Goal: Complete application form: Complete application form

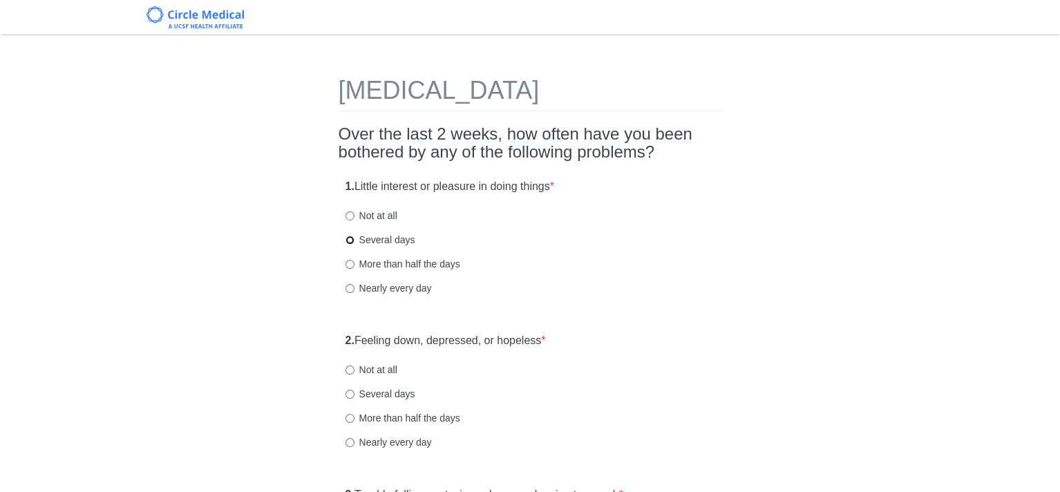
click at [346, 241] on input "Several days" at bounding box center [350, 240] width 9 height 9
radio input "true"
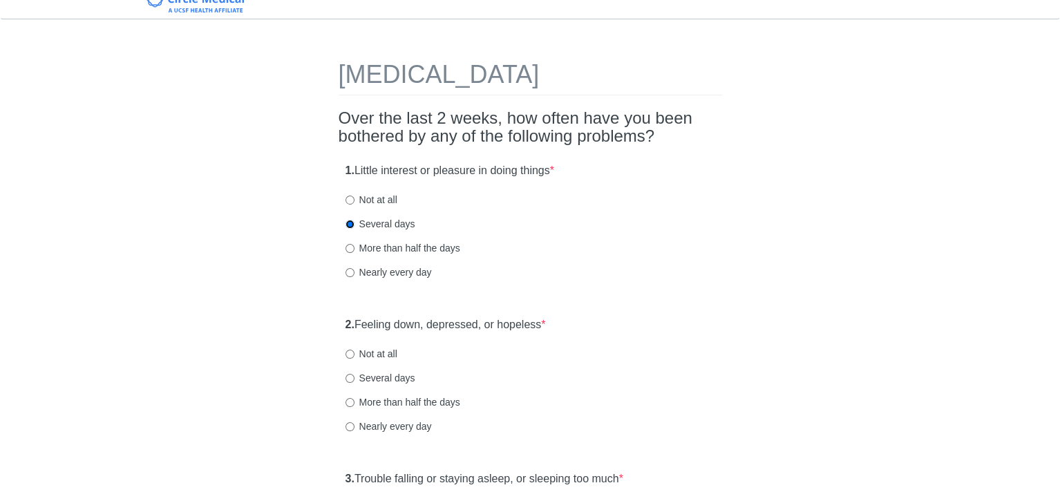
scroll to position [69, 0]
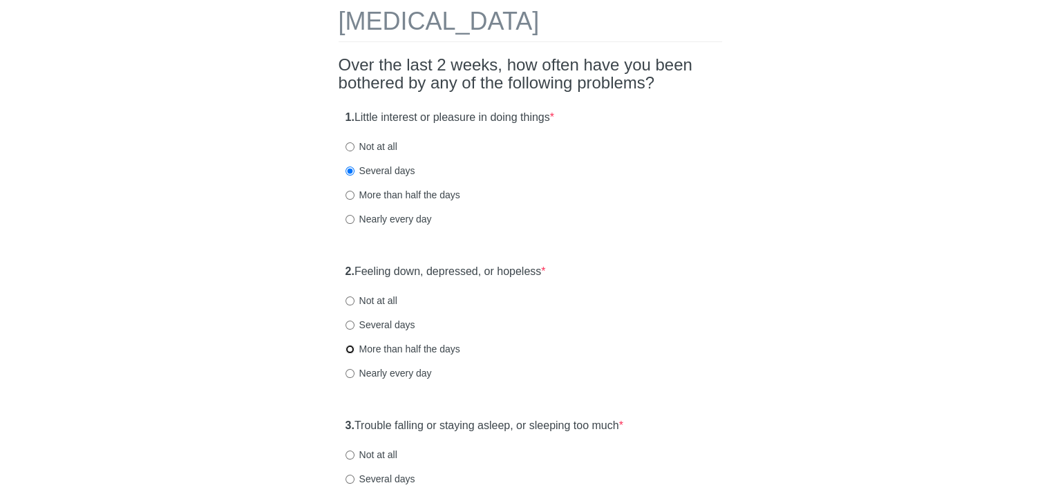
click at [349, 349] on input "More than half the days" at bounding box center [350, 349] width 9 height 9
radio input "true"
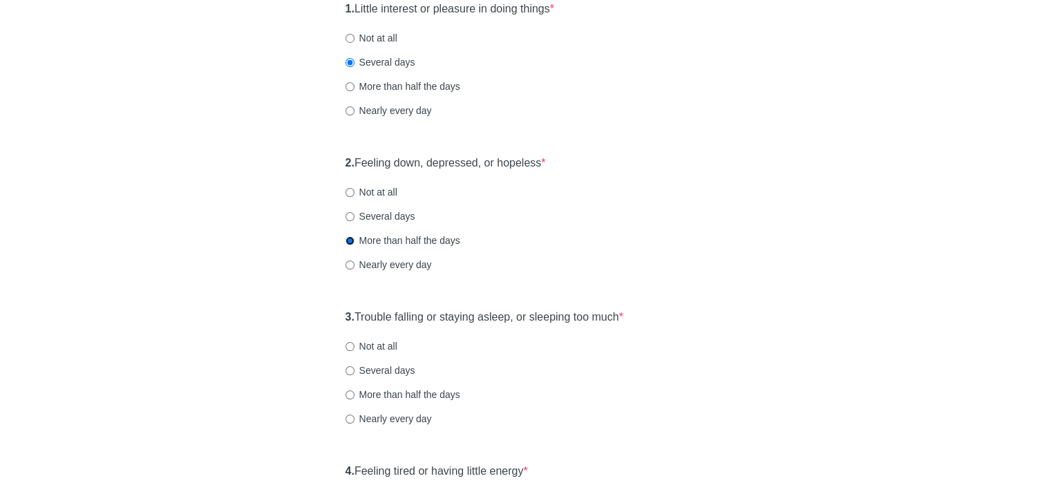
scroll to position [207, 0]
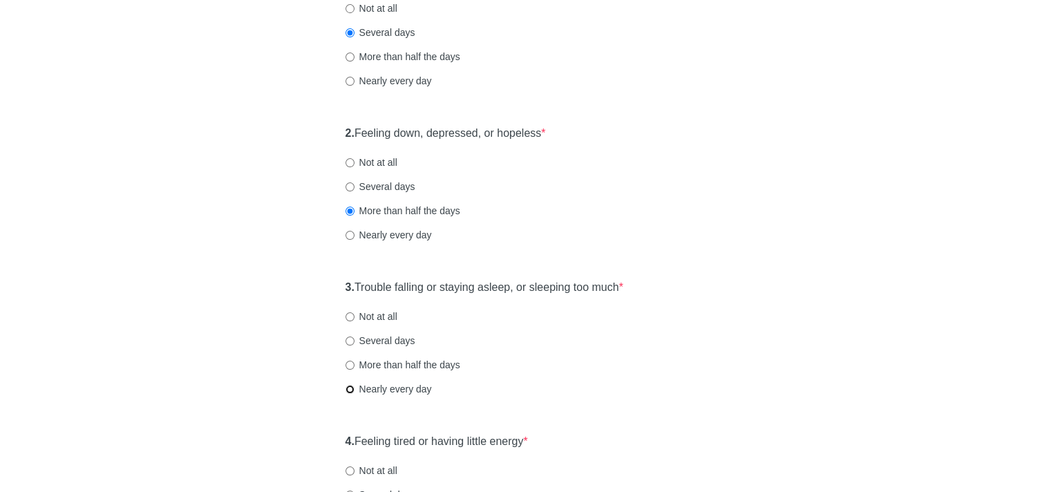
click at [350, 389] on input "Nearly every day" at bounding box center [350, 389] width 9 height 9
radio input "true"
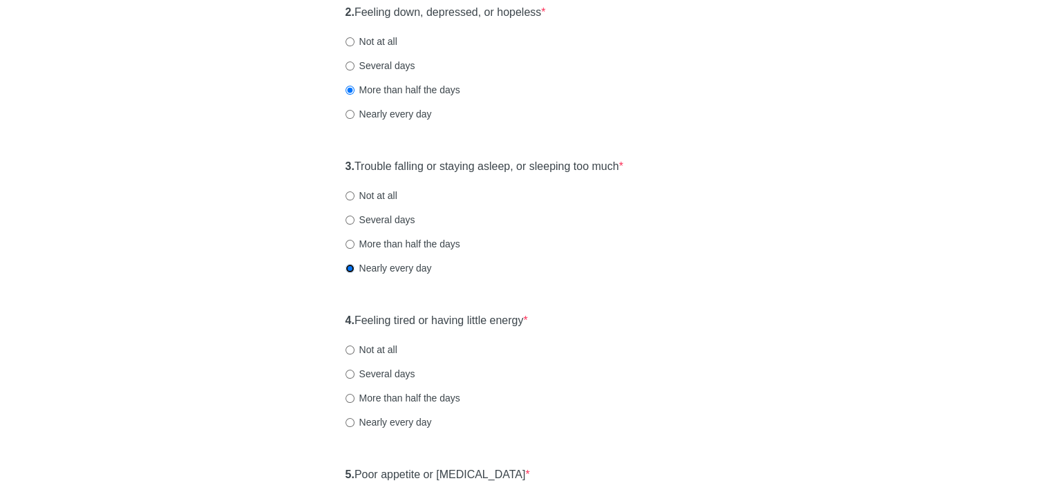
scroll to position [346, 0]
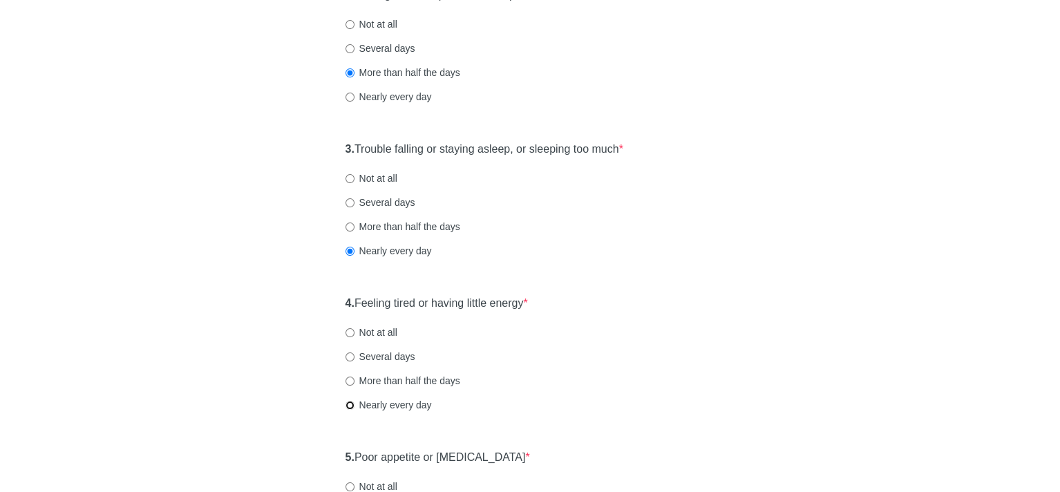
click at [348, 406] on input "Nearly every day" at bounding box center [350, 405] width 9 height 9
radio input "true"
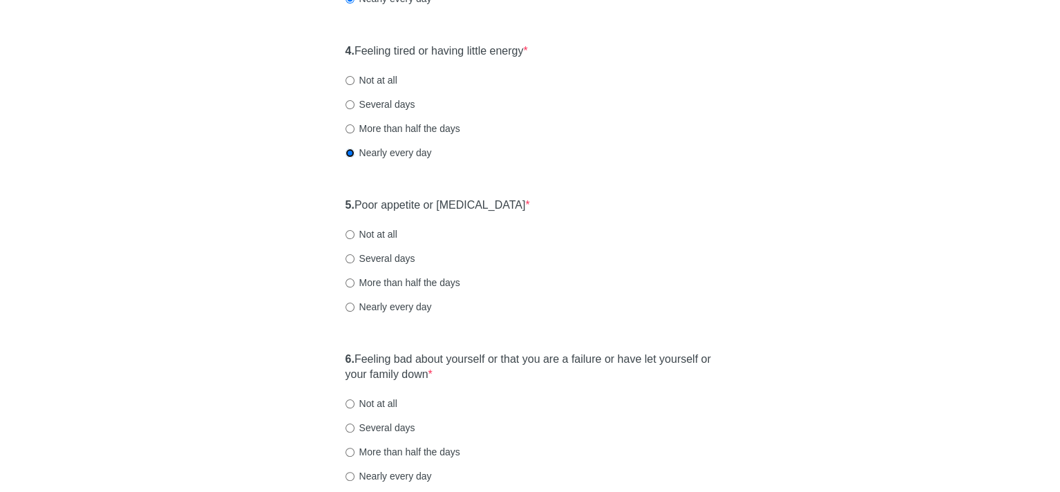
scroll to position [622, 0]
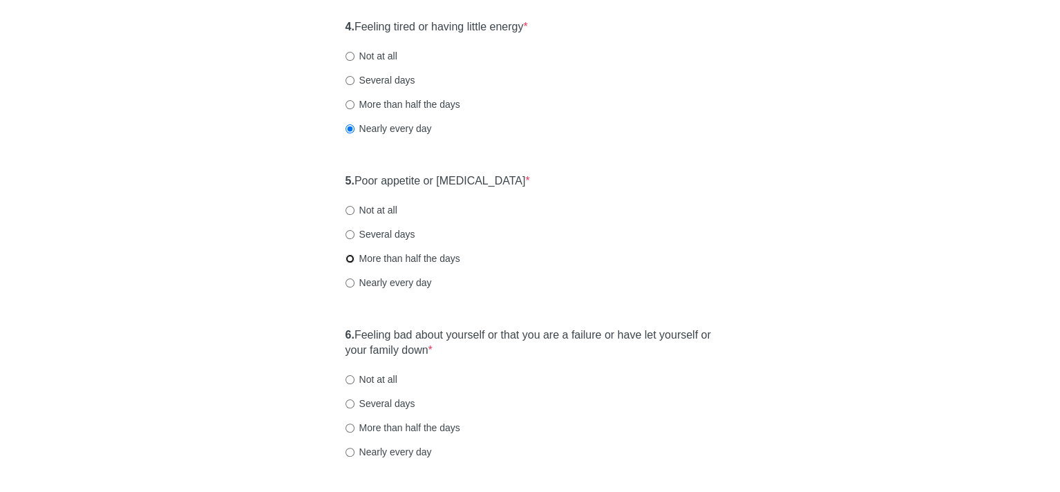
click at [350, 256] on input "More than half the days" at bounding box center [350, 258] width 9 height 9
radio input "true"
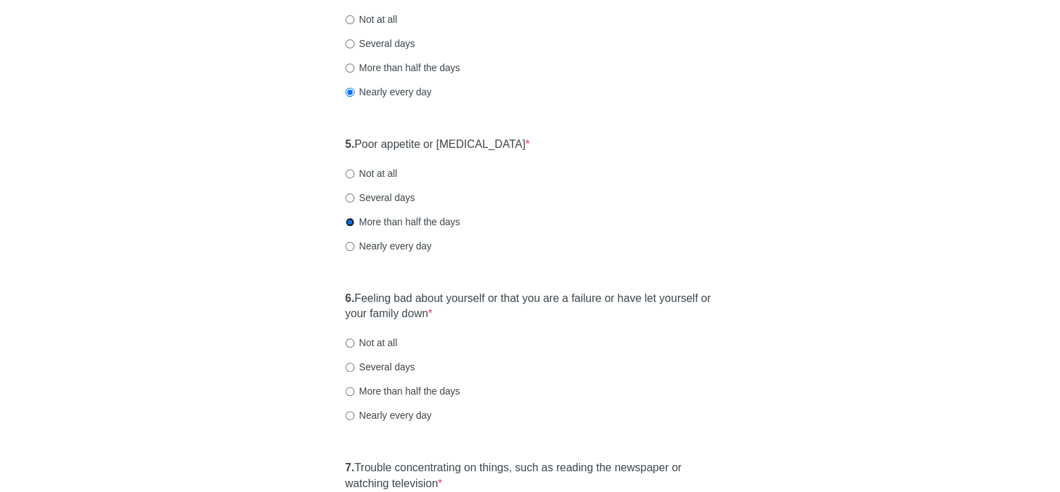
scroll to position [691, 0]
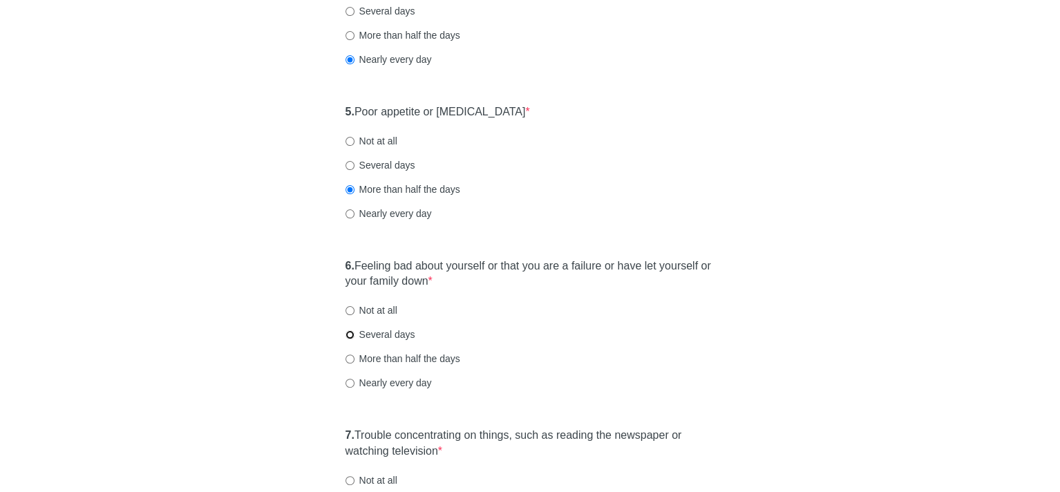
drag, startPoint x: 348, startPoint y: 332, endPoint x: 379, endPoint y: 339, distance: 31.9
click at [348, 332] on input "Several days" at bounding box center [350, 334] width 9 height 9
radio input "true"
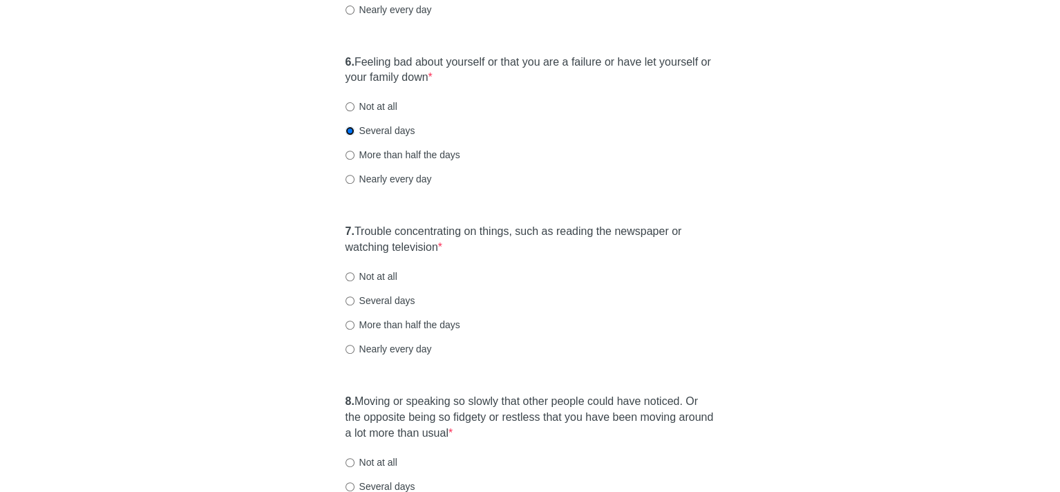
scroll to position [899, 0]
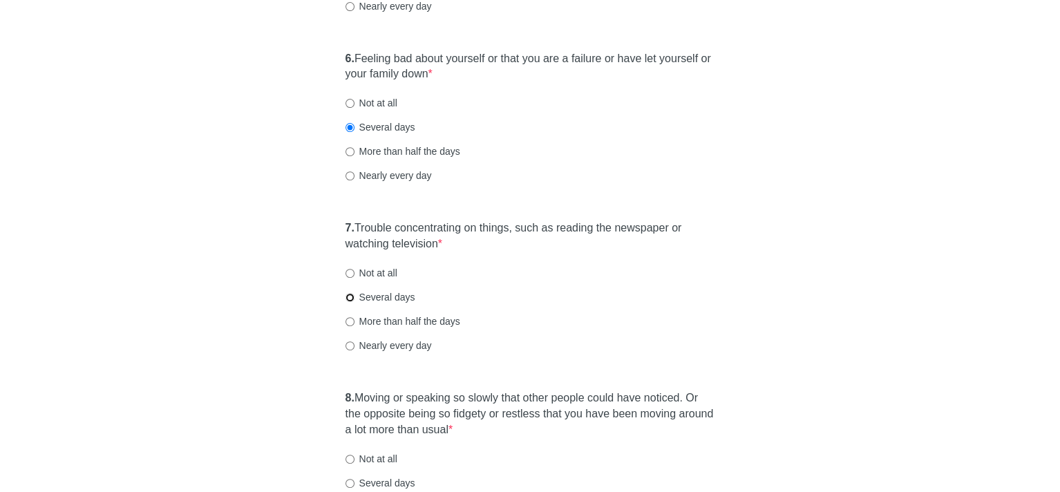
click at [350, 297] on input "Several days" at bounding box center [350, 297] width 9 height 9
radio input "true"
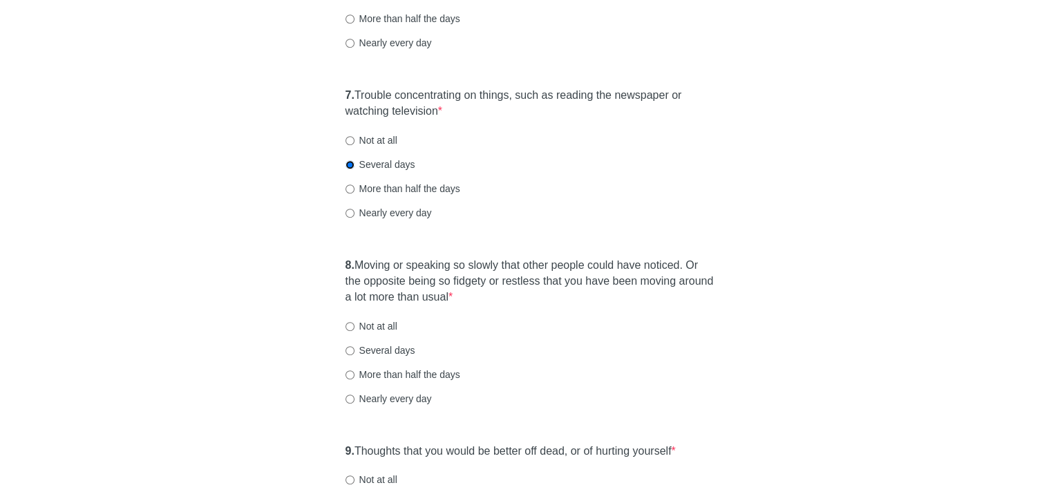
scroll to position [1037, 0]
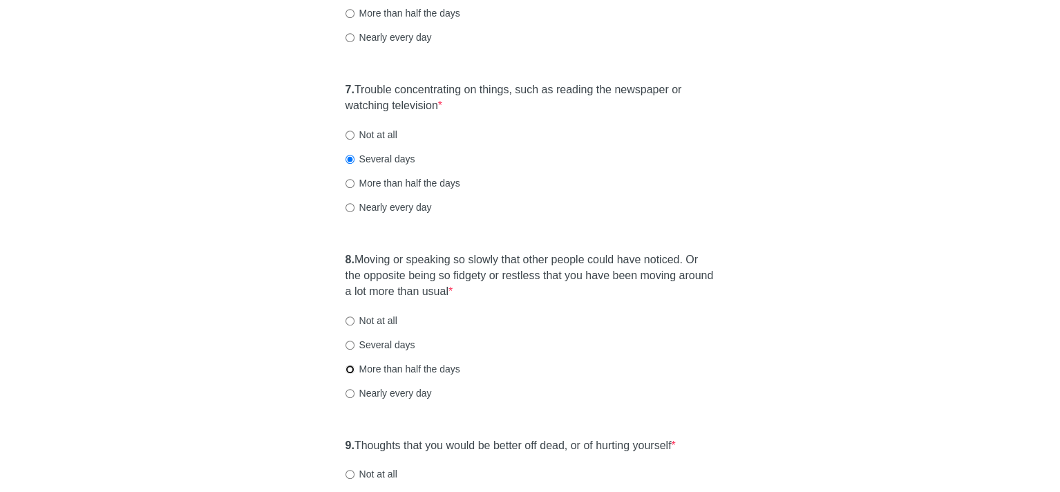
click at [347, 370] on input "More than half the days" at bounding box center [350, 369] width 9 height 9
radio input "true"
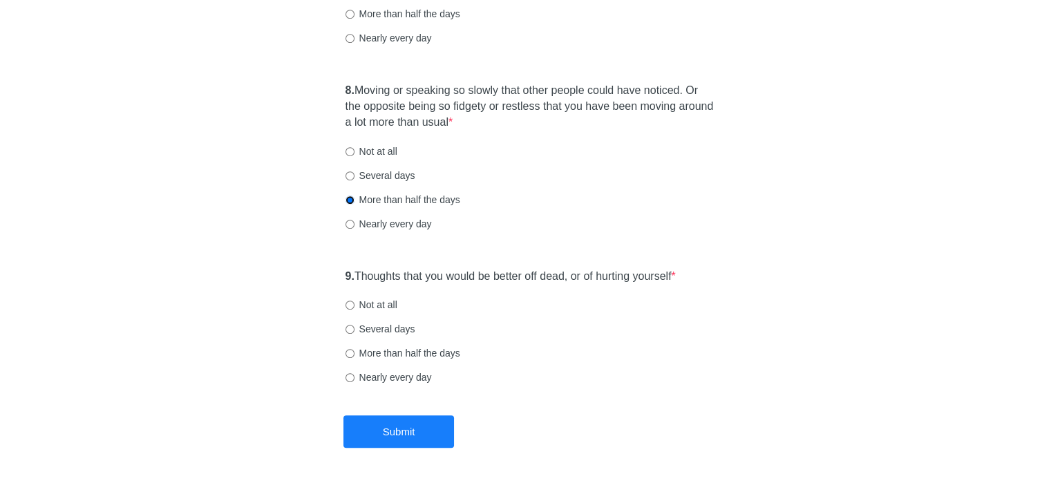
scroll to position [1244, 0]
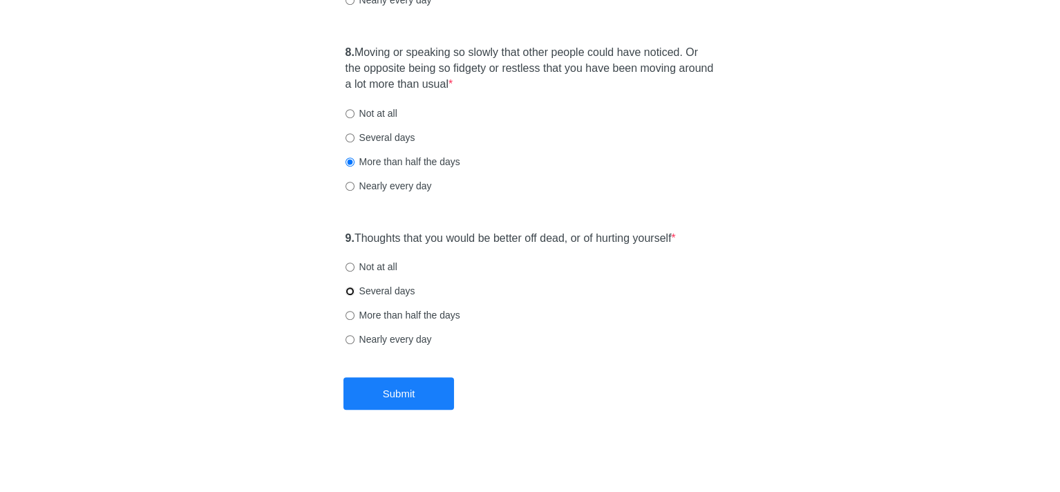
click at [348, 291] on input "Several days" at bounding box center [350, 291] width 9 height 9
radio input "true"
click at [409, 393] on button "Submit" at bounding box center [399, 393] width 111 height 32
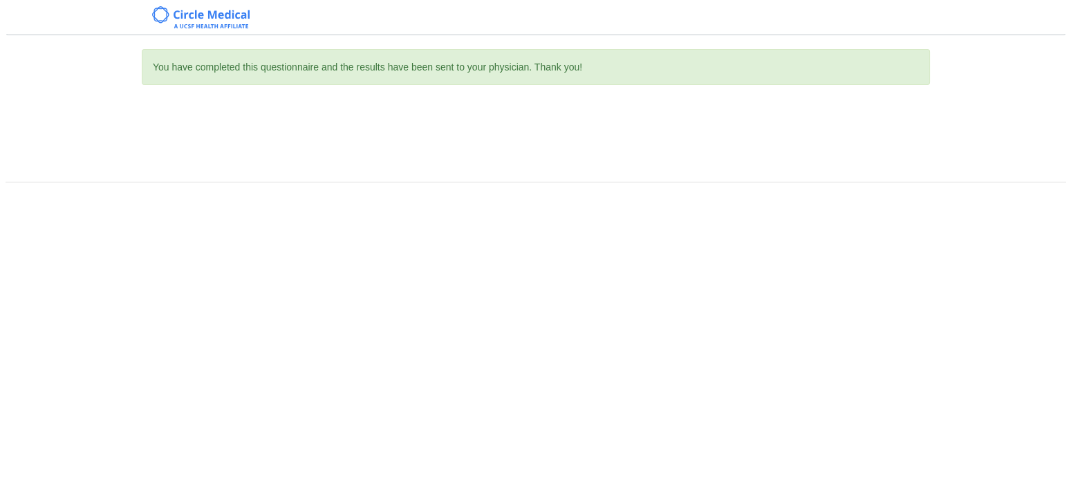
scroll to position [0, 0]
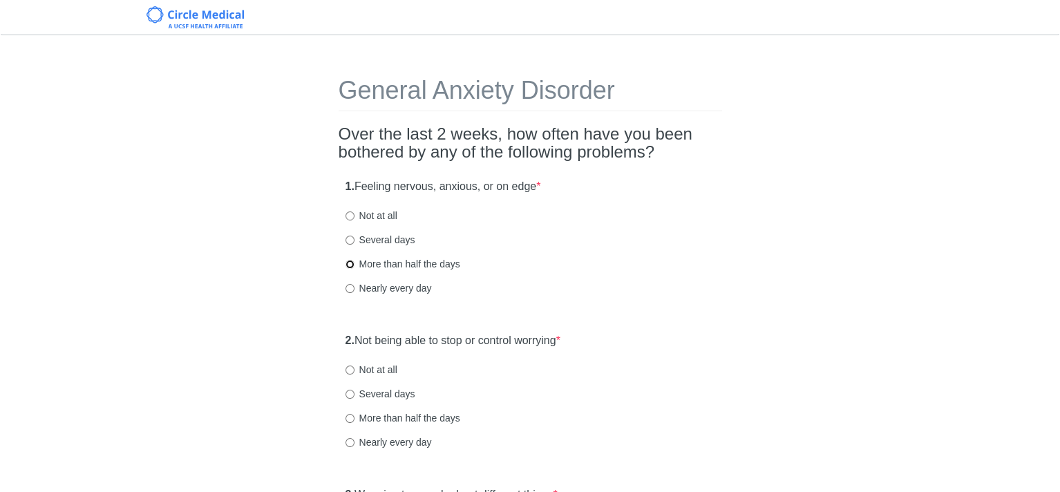
click at [351, 263] on input "More than half the days" at bounding box center [350, 264] width 9 height 9
radio input "true"
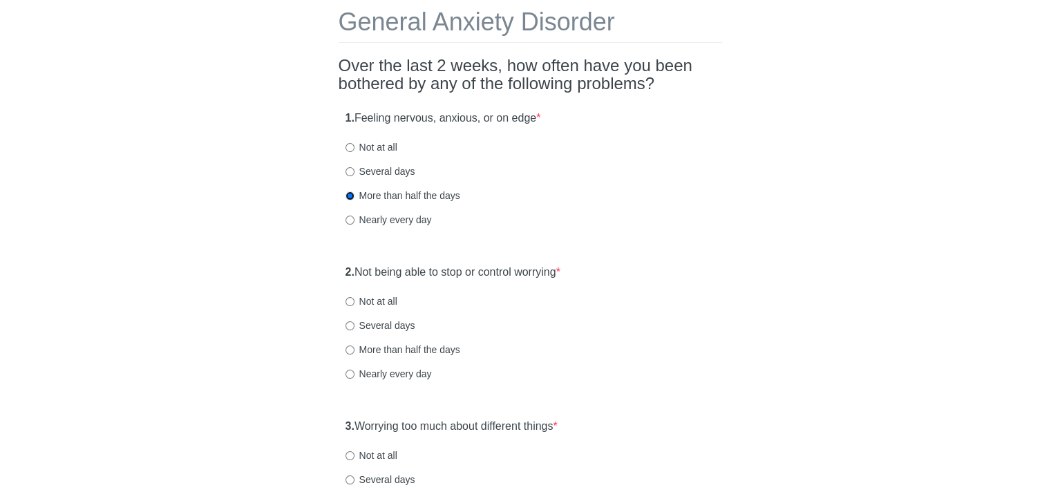
scroll to position [69, 0]
click at [348, 348] on input "More than half the days" at bounding box center [350, 349] width 9 height 9
radio input "true"
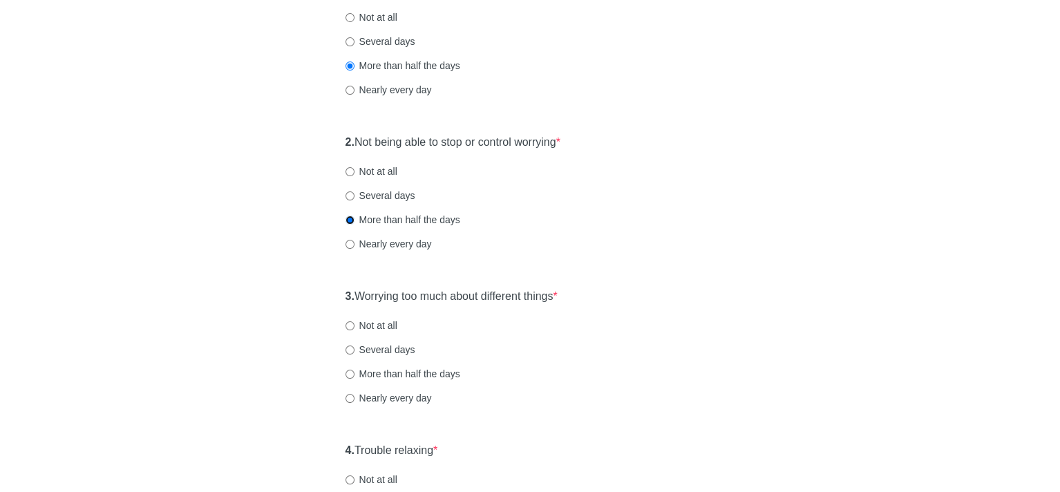
scroll to position [207, 0]
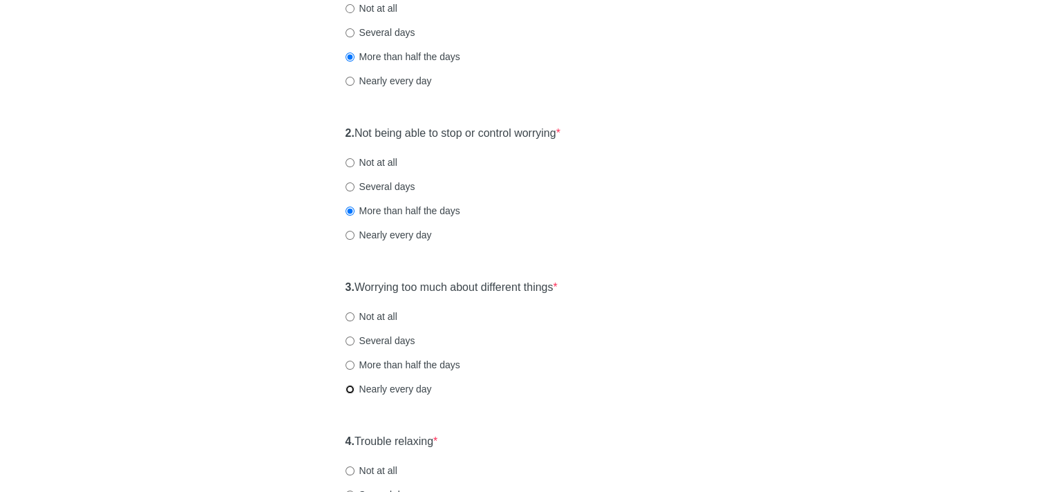
click at [348, 389] on input "Nearly every day" at bounding box center [350, 389] width 9 height 9
radio input "true"
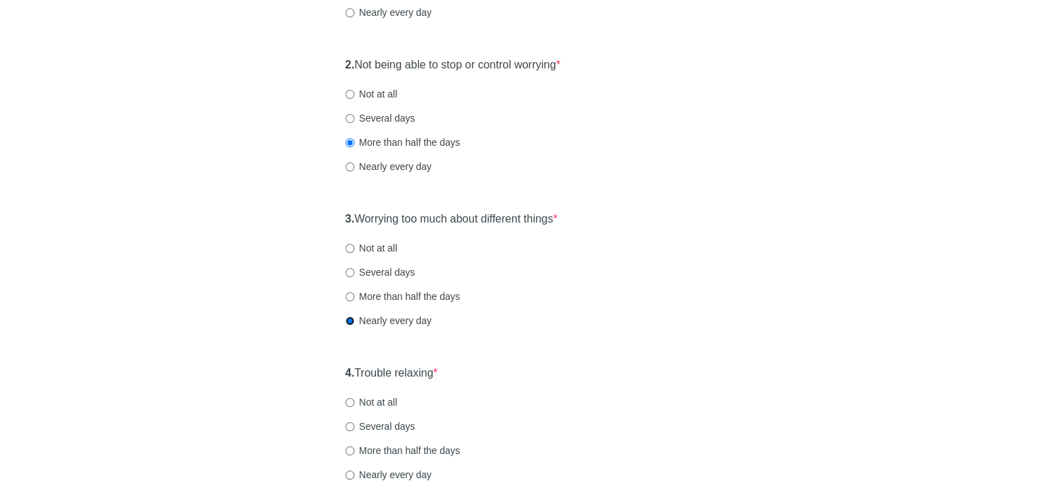
scroll to position [346, 0]
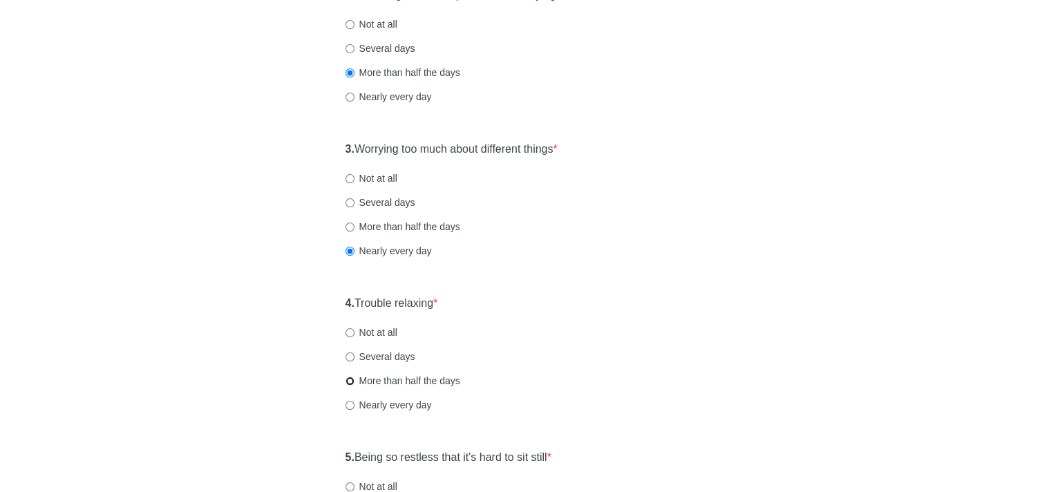
click at [348, 382] on input "More than half the days" at bounding box center [350, 381] width 9 height 9
radio input "true"
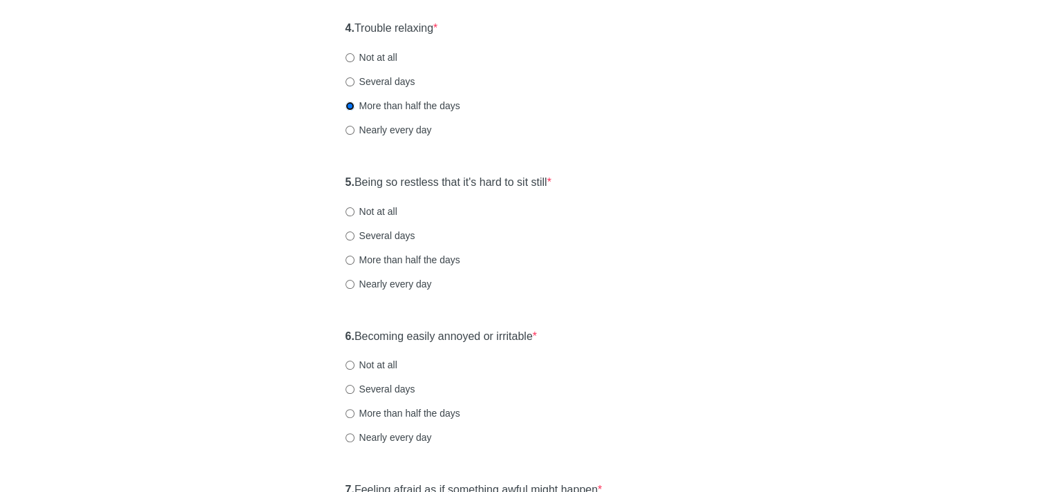
scroll to position [622, 0]
click at [348, 232] on input "Several days" at bounding box center [350, 234] width 9 height 9
radio input "true"
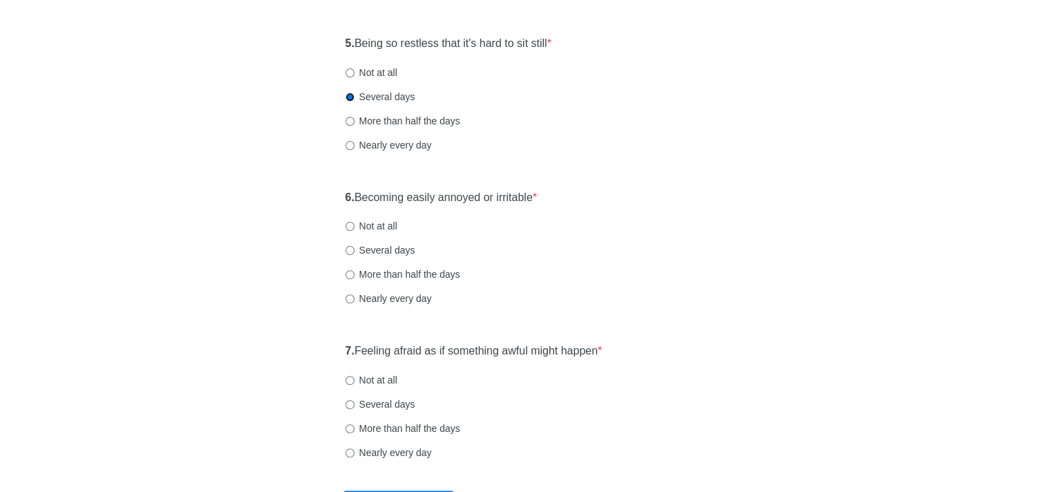
scroll to position [760, 0]
click at [348, 250] on input "Several days" at bounding box center [350, 249] width 9 height 9
radio input "true"
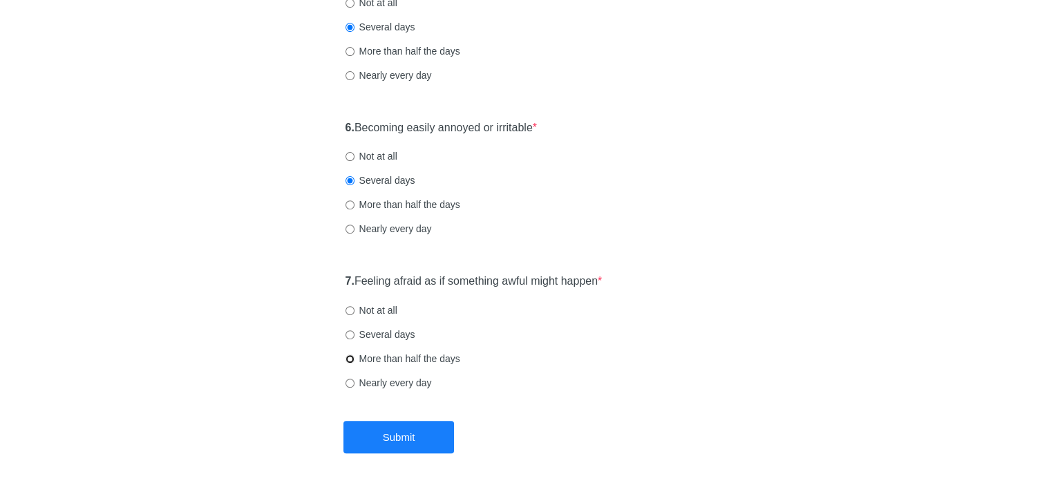
click at [349, 357] on input "More than half the days" at bounding box center [350, 359] width 9 height 9
radio input "true"
click at [429, 434] on button "Submit" at bounding box center [399, 437] width 111 height 32
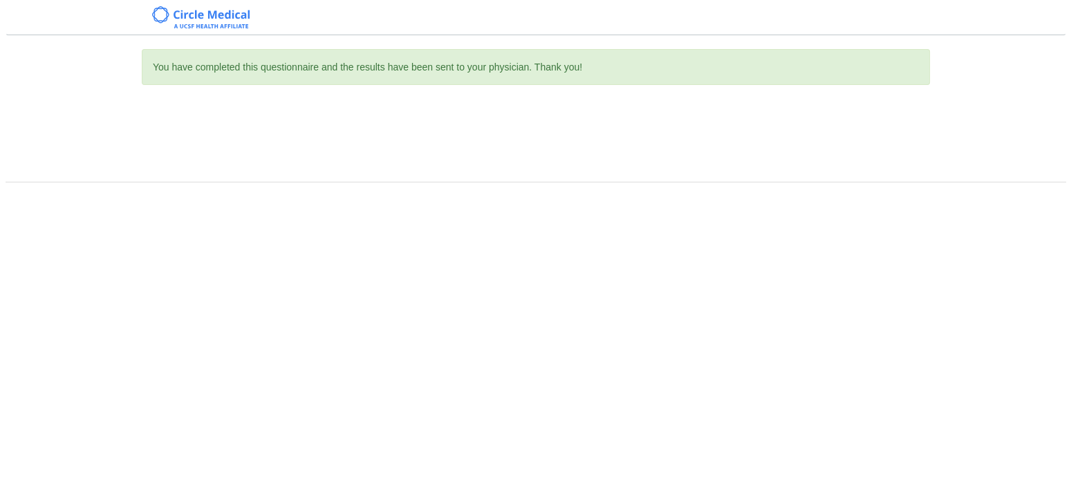
scroll to position [0, 0]
